Goal: Task Accomplishment & Management: Manage account settings

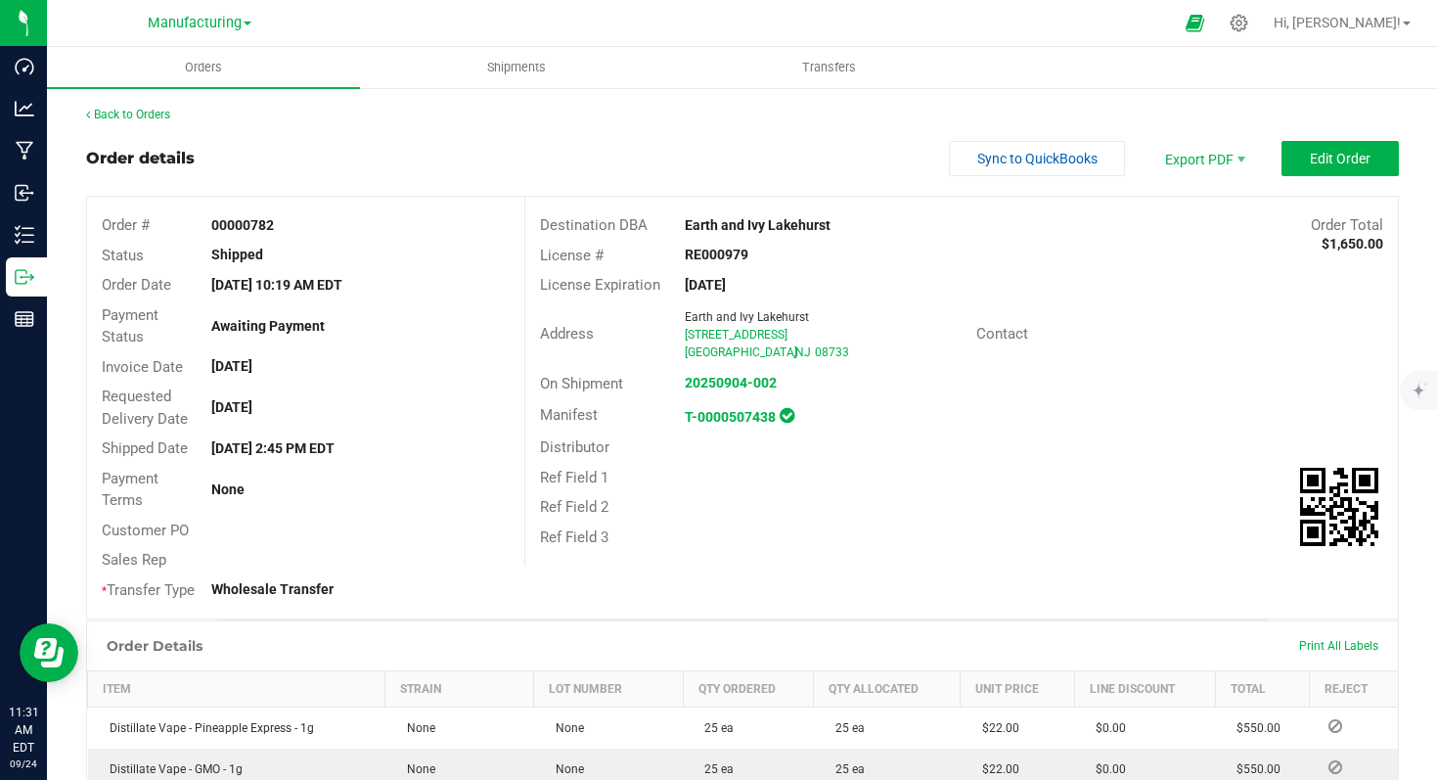
click at [229, 31] on span "Manufacturing" at bounding box center [195, 23] width 94 height 17
click at [178, 70] on link "Cultivation" at bounding box center [200, 69] width 286 height 26
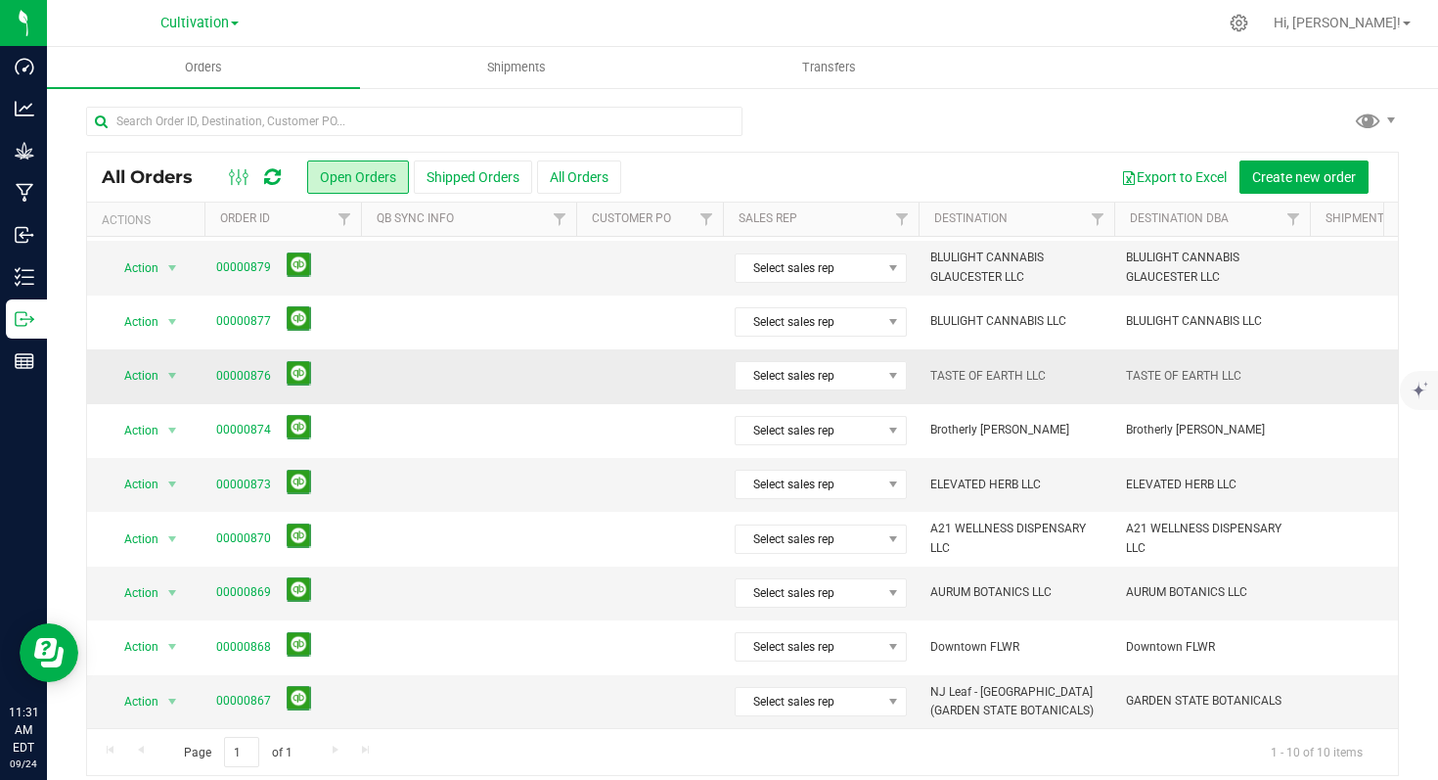
scroll to position [65, 0]
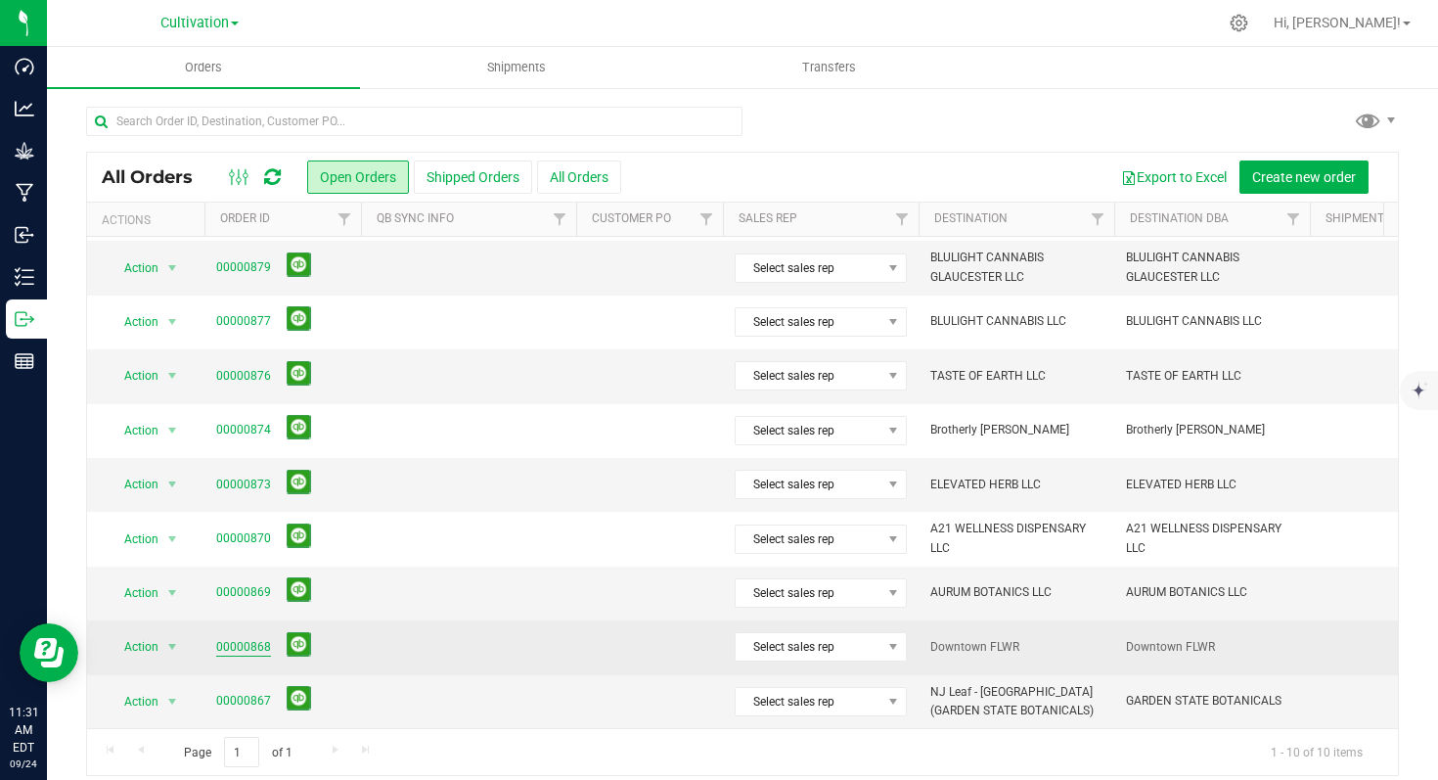
click at [247, 638] on link "00000868" at bounding box center [243, 647] width 55 height 19
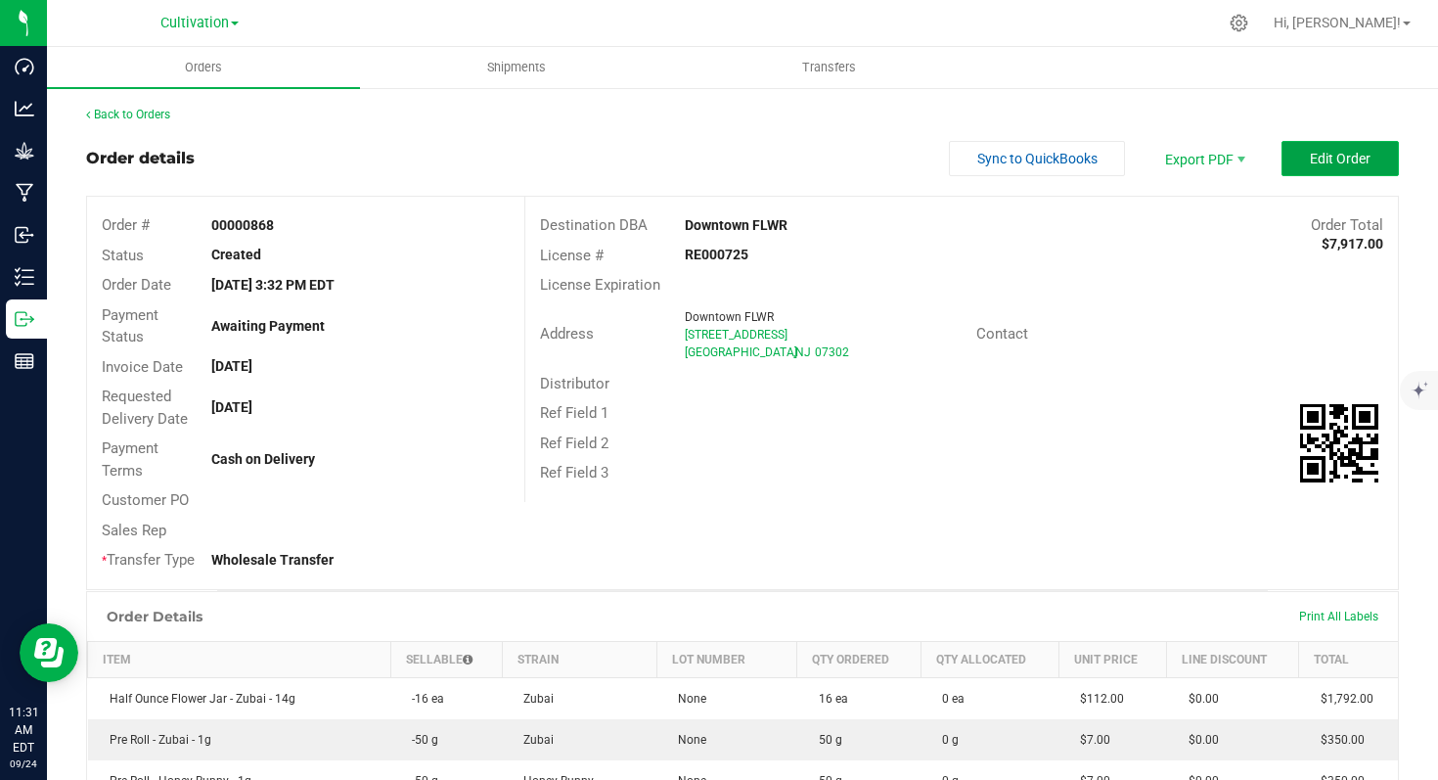
click at [1328, 166] on button "Edit Order" at bounding box center [1340, 158] width 117 height 35
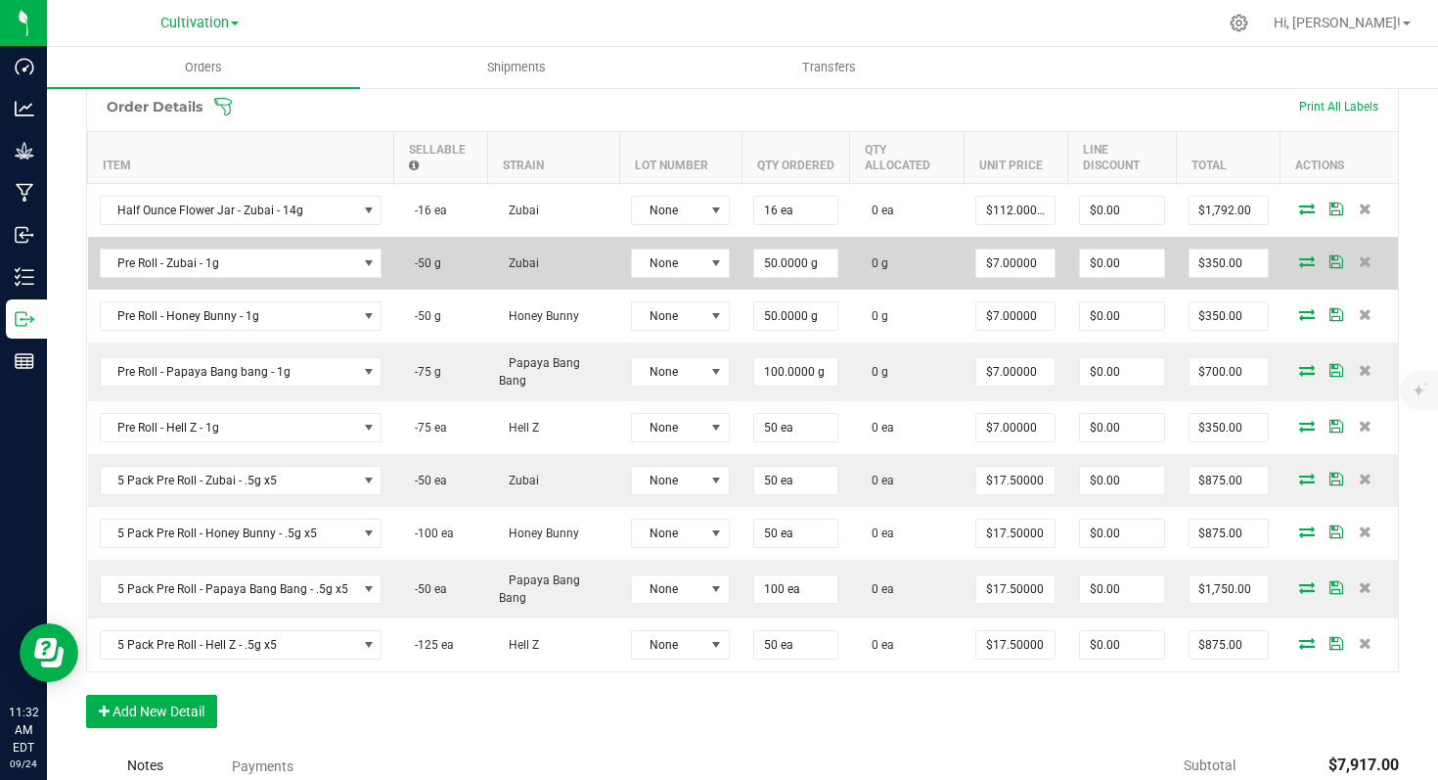
scroll to position [551, 0]
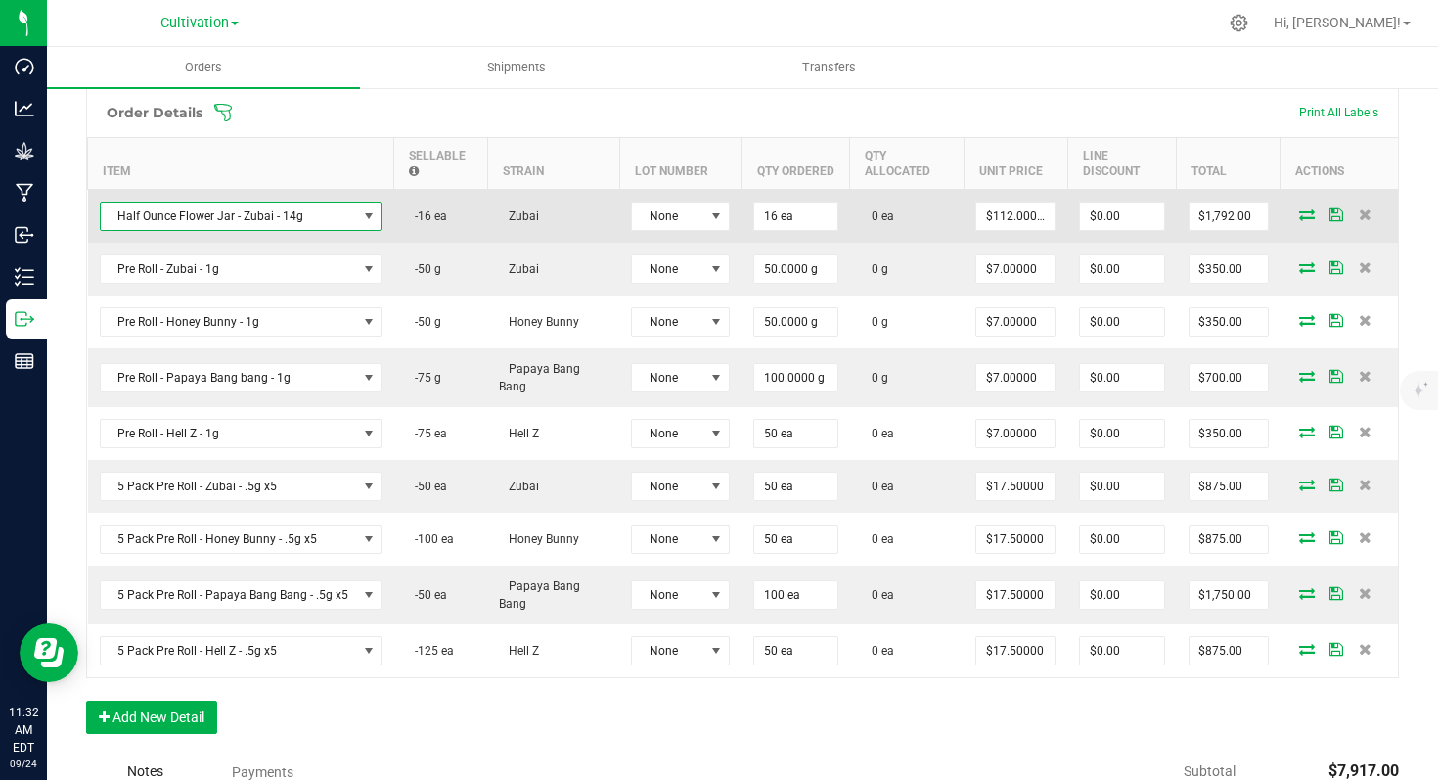
click at [366, 224] on span "NO DATA FOUND" at bounding box center [369, 216] width 16 height 16
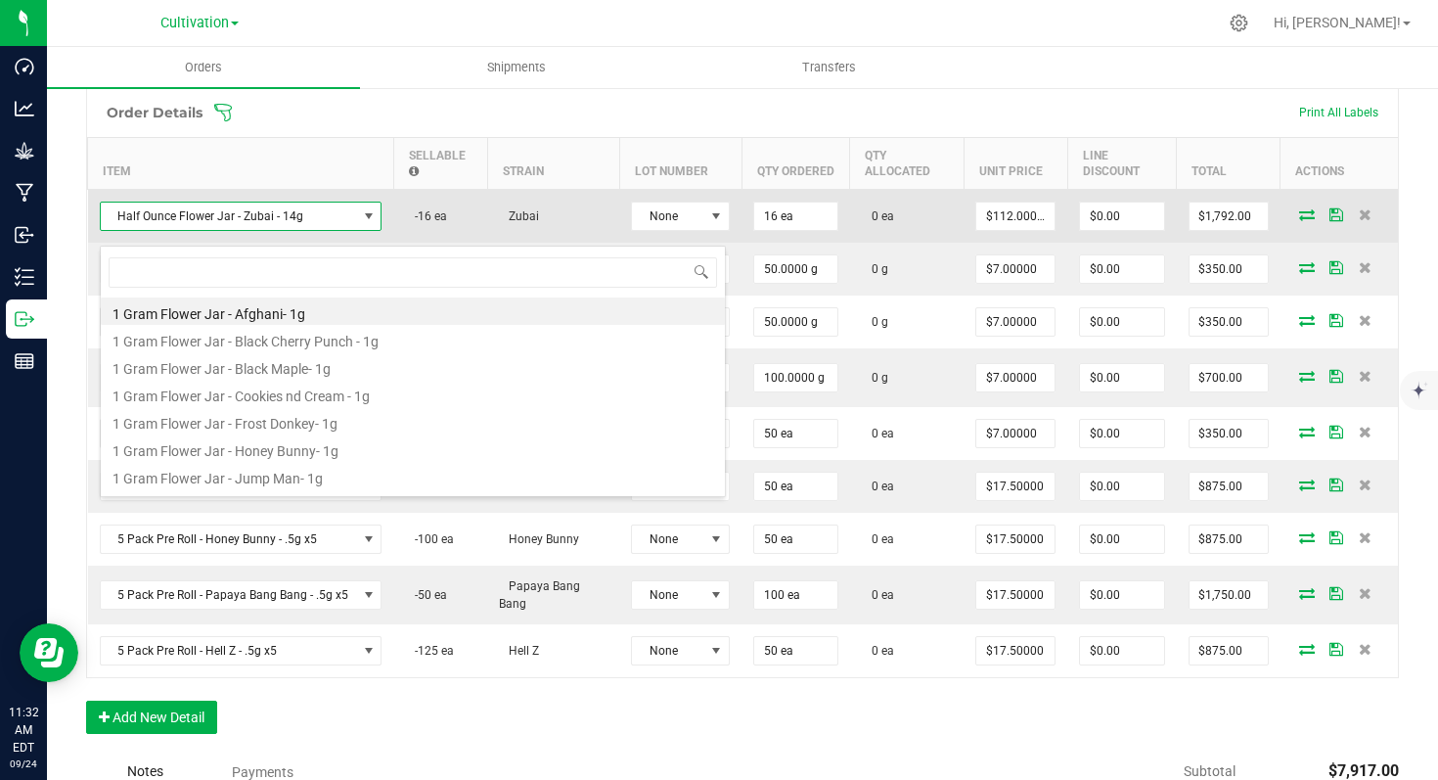
scroll to position [29, 277]
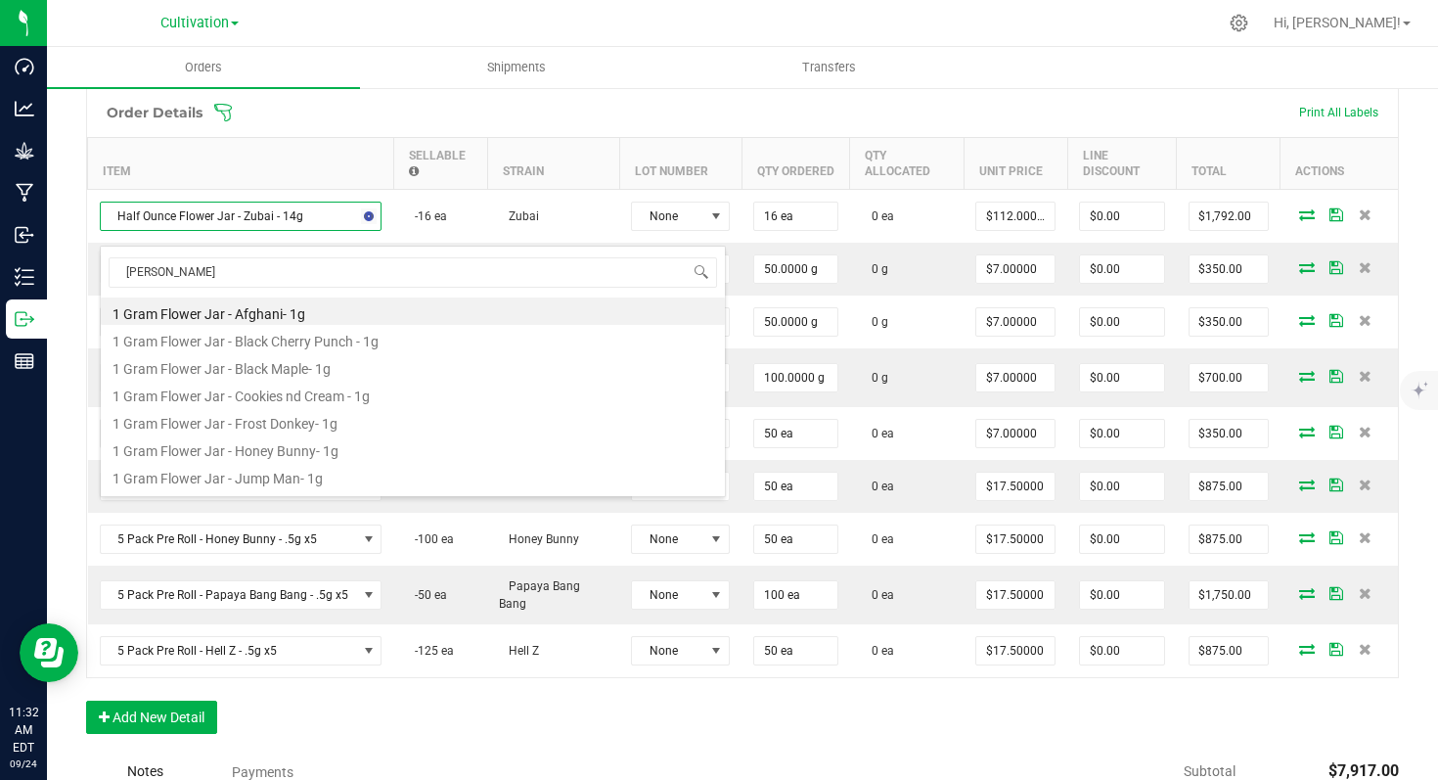
type input "zubai"
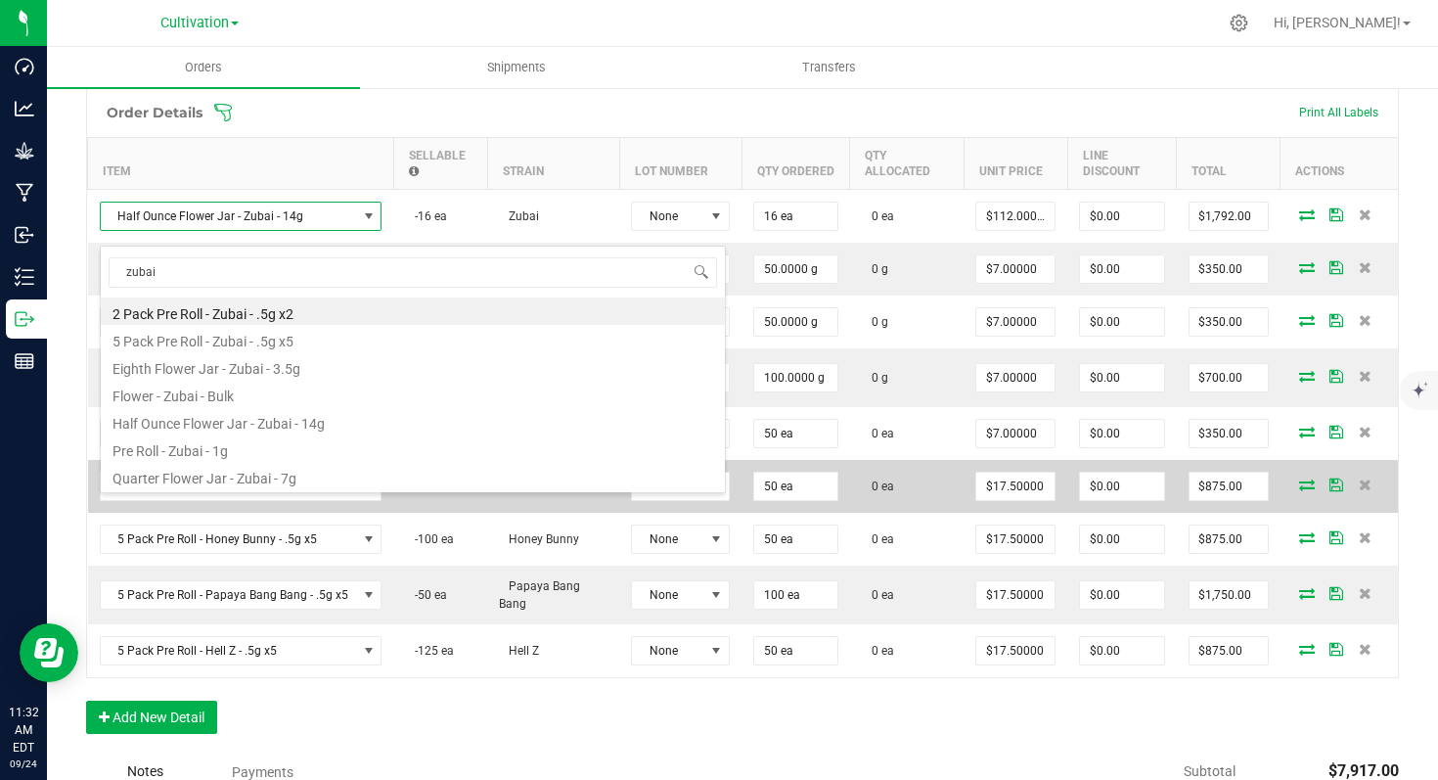
click at [278, 476] on li "Quarter Flower Jar - Zubai - 7g" at bounding box center [413, 475] width 624 height 27
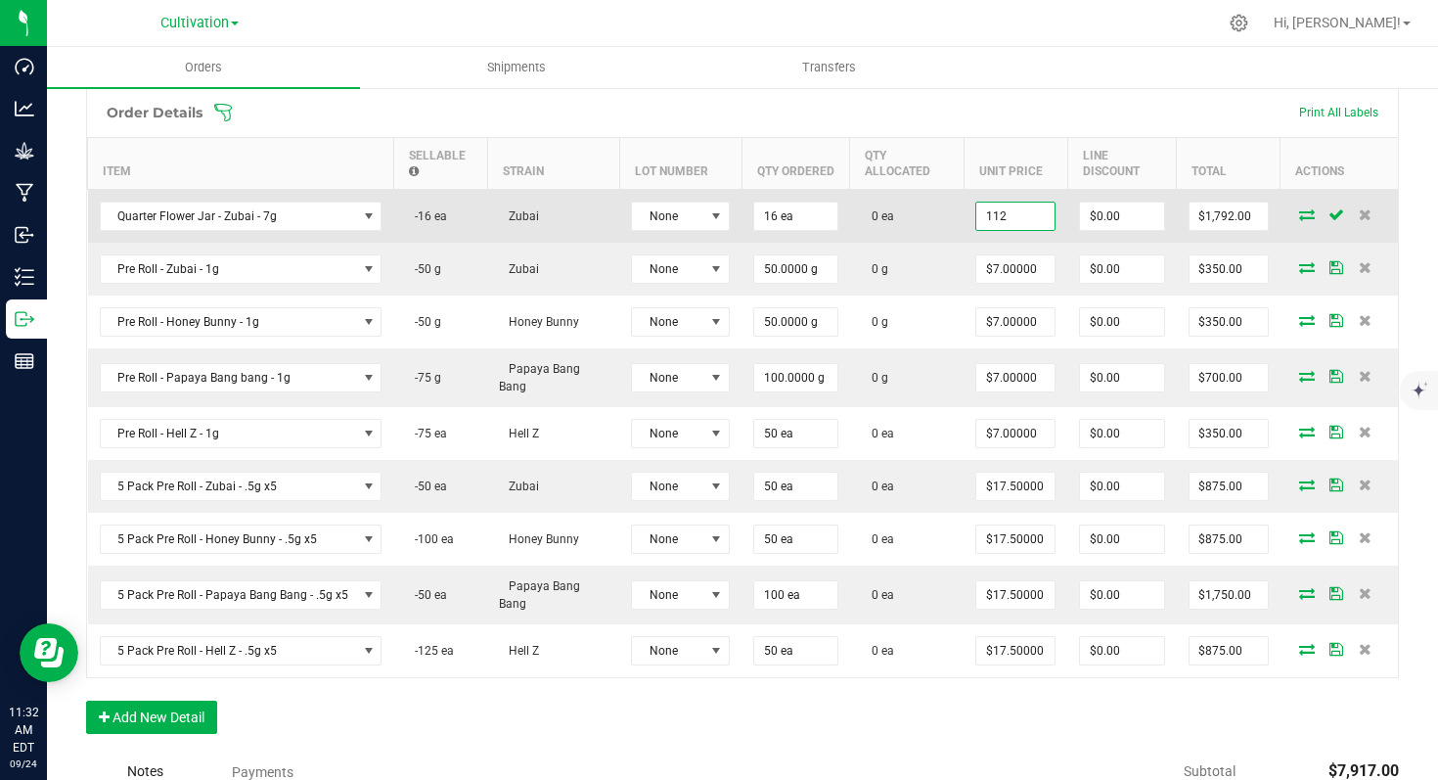
drag, startPoint x: 1033, startPoint y: 232, endPoint x: 993, endPoint y: 230, distance: 40.2
click at [993, 230] on input "112" at bounding box center [1015, 216] width 78 height 27
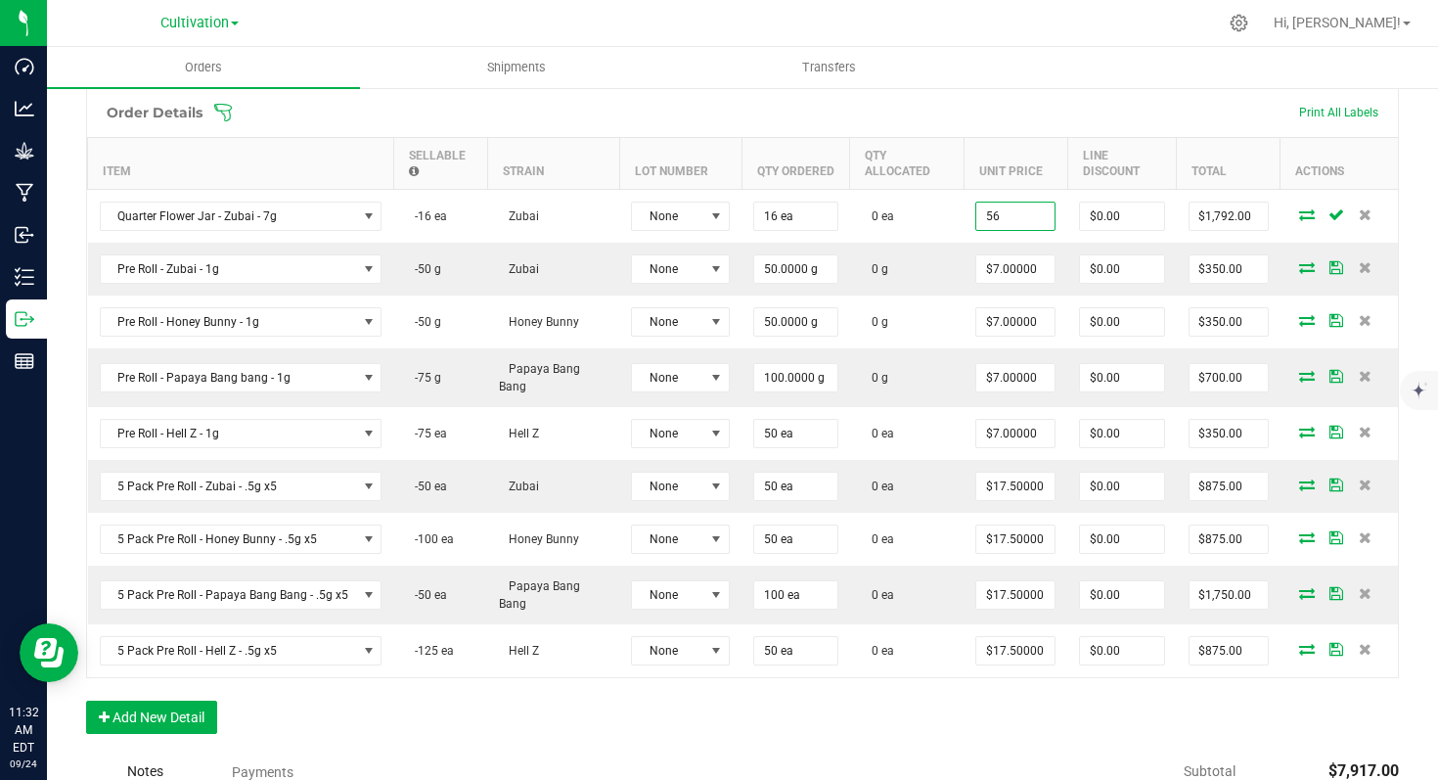
type input "$56.00000"
type input "$896.00"
click at [980, 121] on span at bounding box center [869, 113] width 1313 height 20
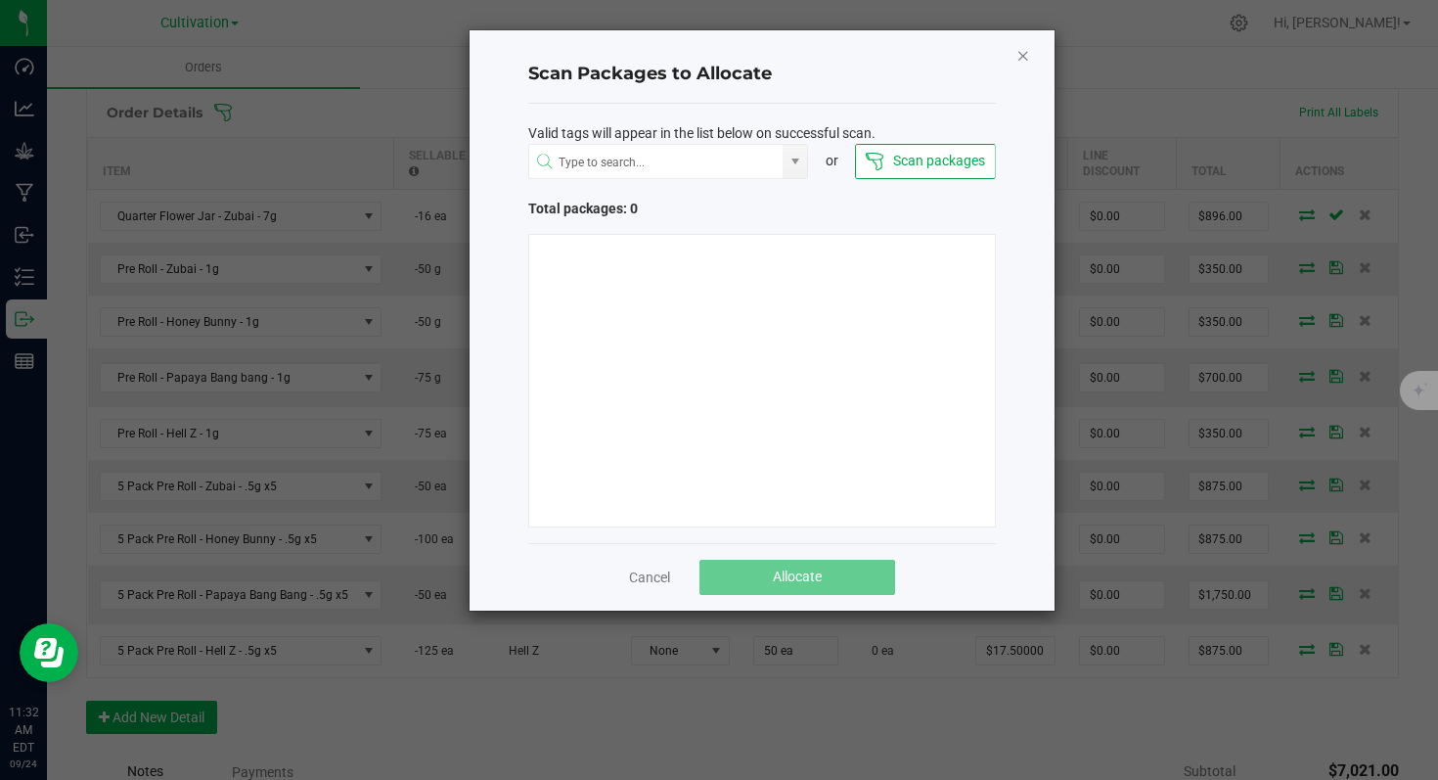
click at [1022, 54] on icon "Close" at bounding box center [1023, 54] width 14 height 23
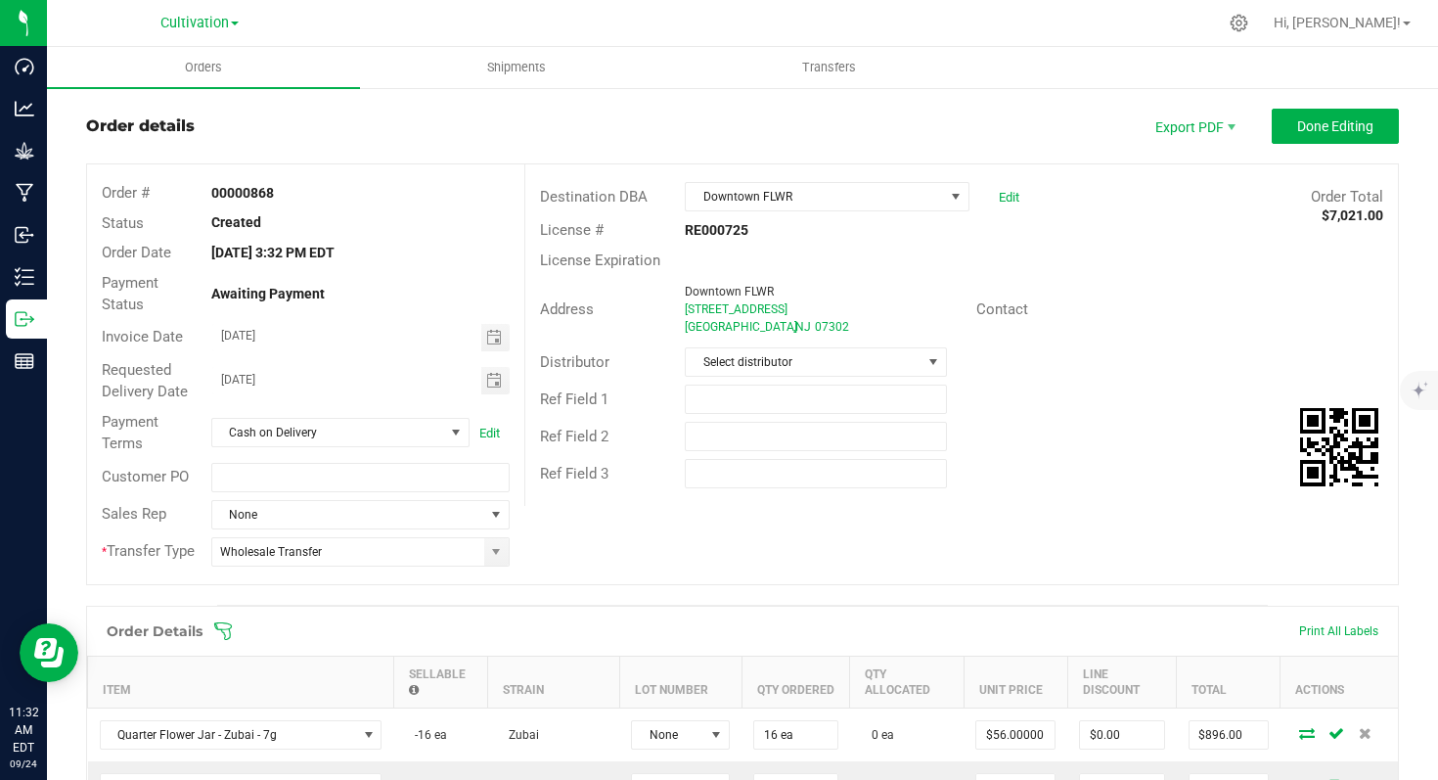
scroll to position [0, 0]
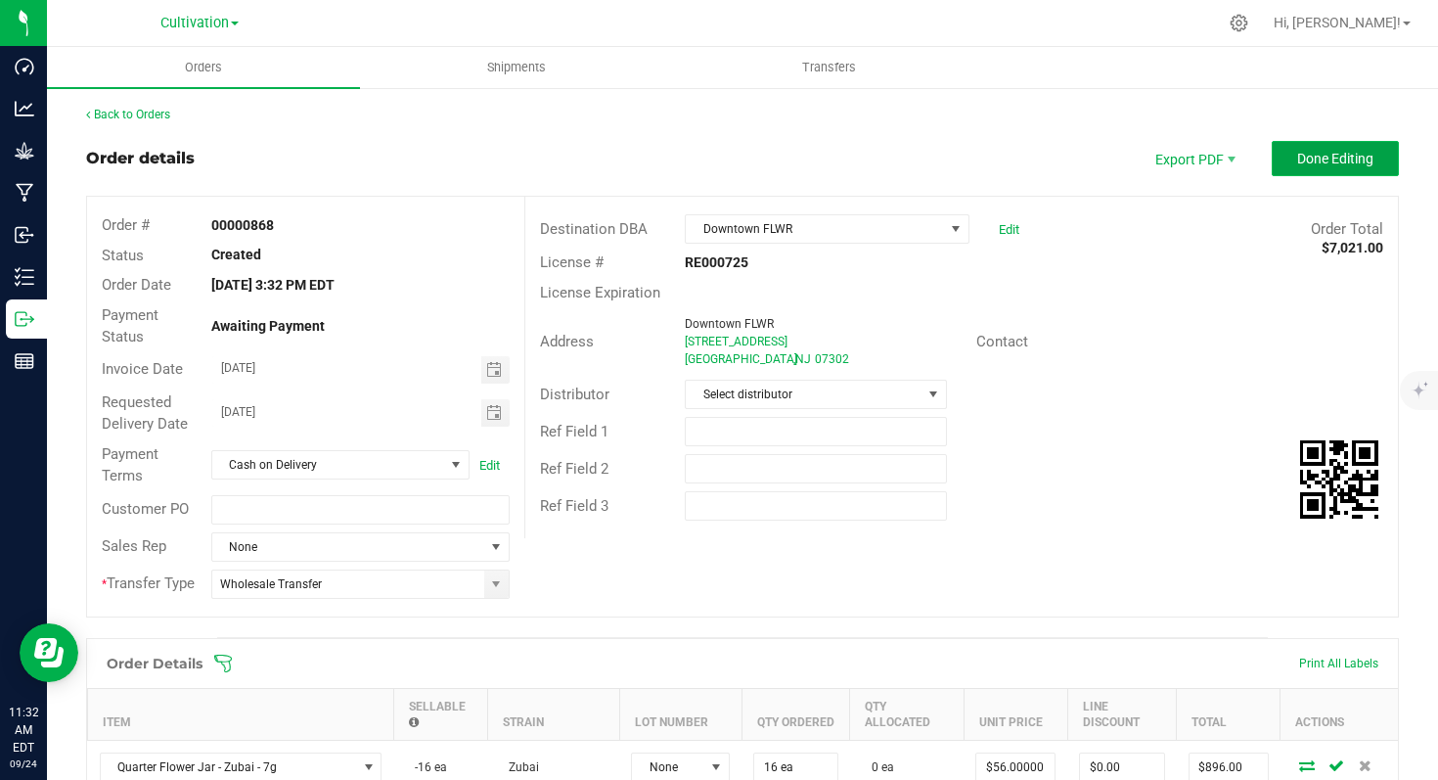
click at [1280, 152] on button "Done Editing" at bounding box center [1335, 158] width 127 height 35
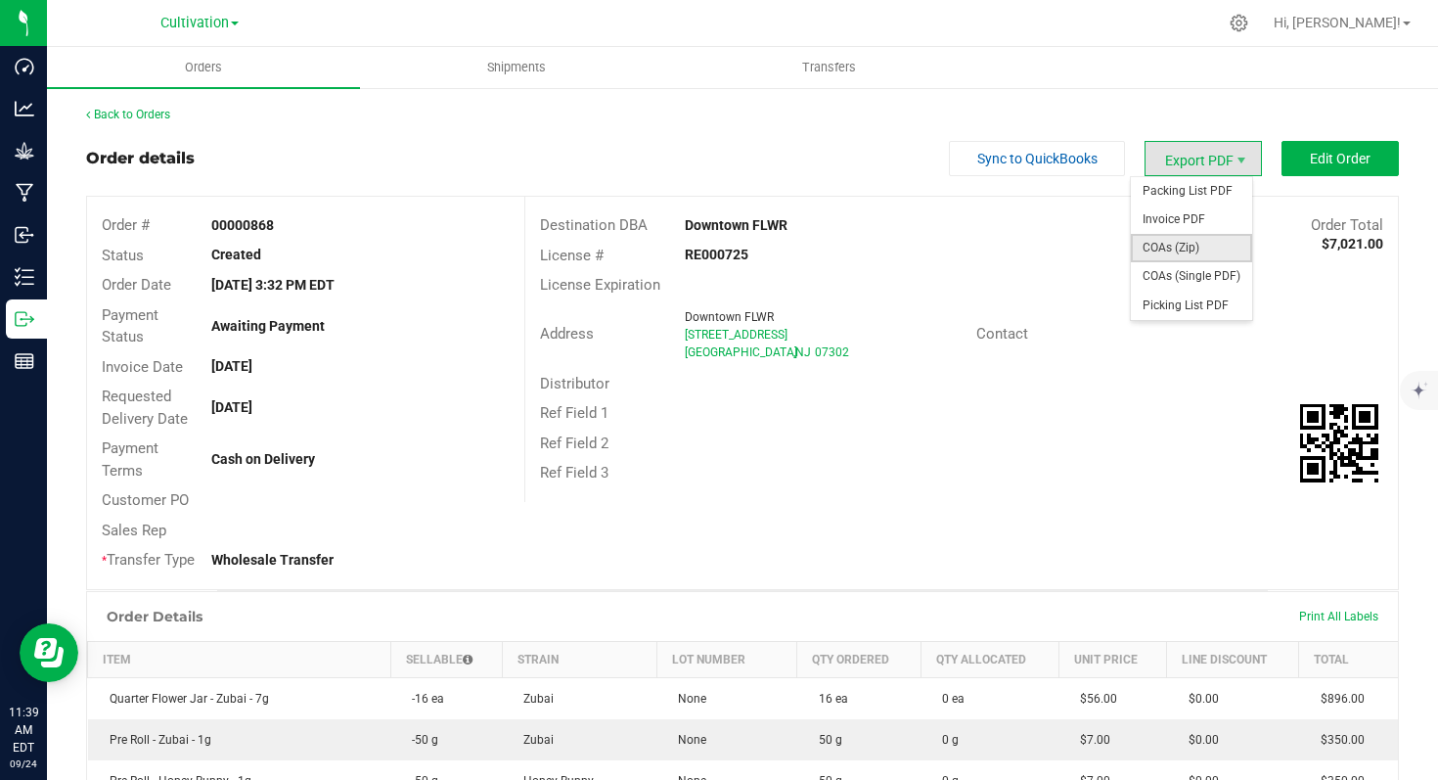
click at [1192, 246] on span "COAs (Zip)" at bounding box center [1191, 248] width 121 height 28
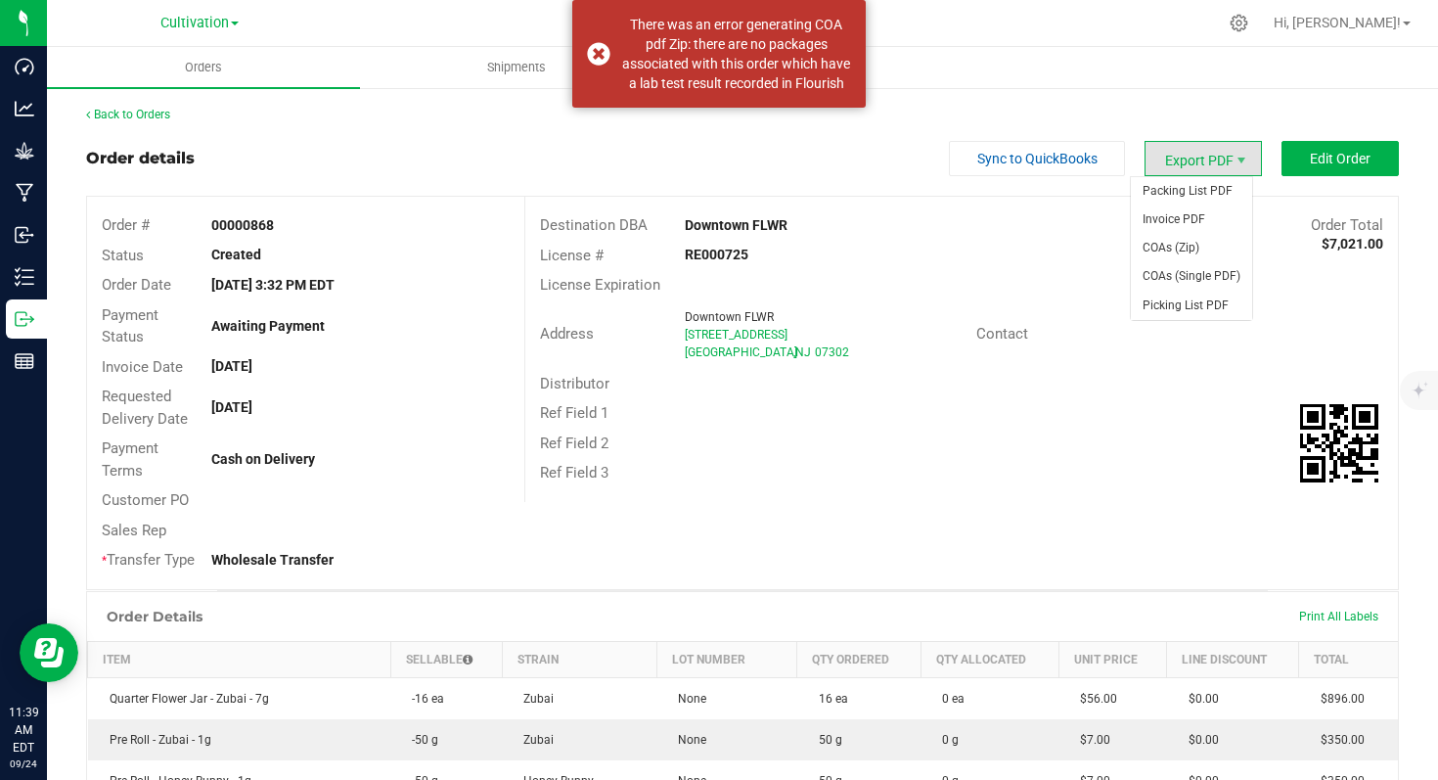
click at [1178, 165] on span "Export PDF" at bounding box center [1203, 158] width 117 height 35
click at [1173, 222] on span "Invoice PDF" at bounding box center [1191, 219] width 121 height 28
